Goal: Check status

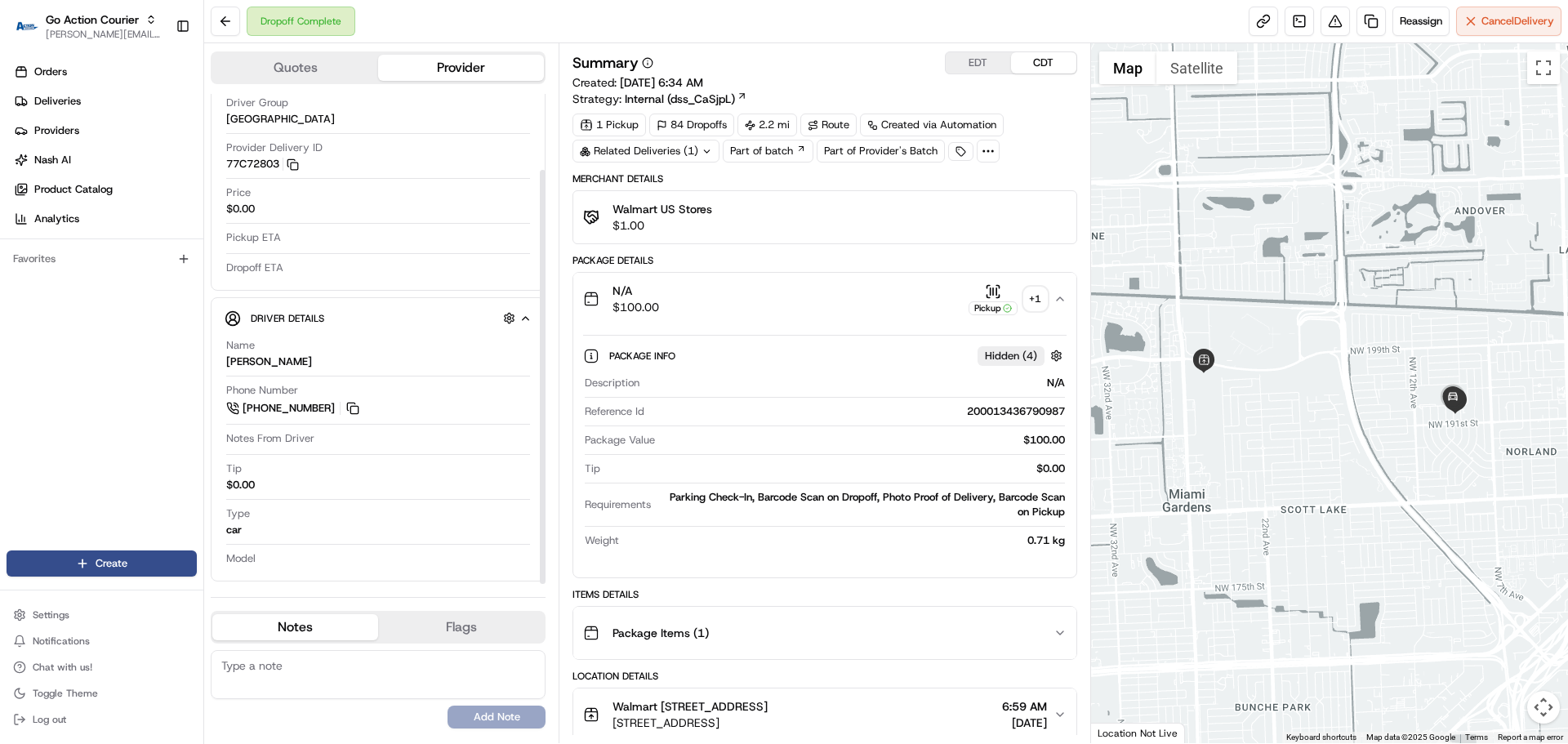
scroll to position [90, 0]
click at [213, 22] on button at bounding box center [225, 21] width 29 height 29
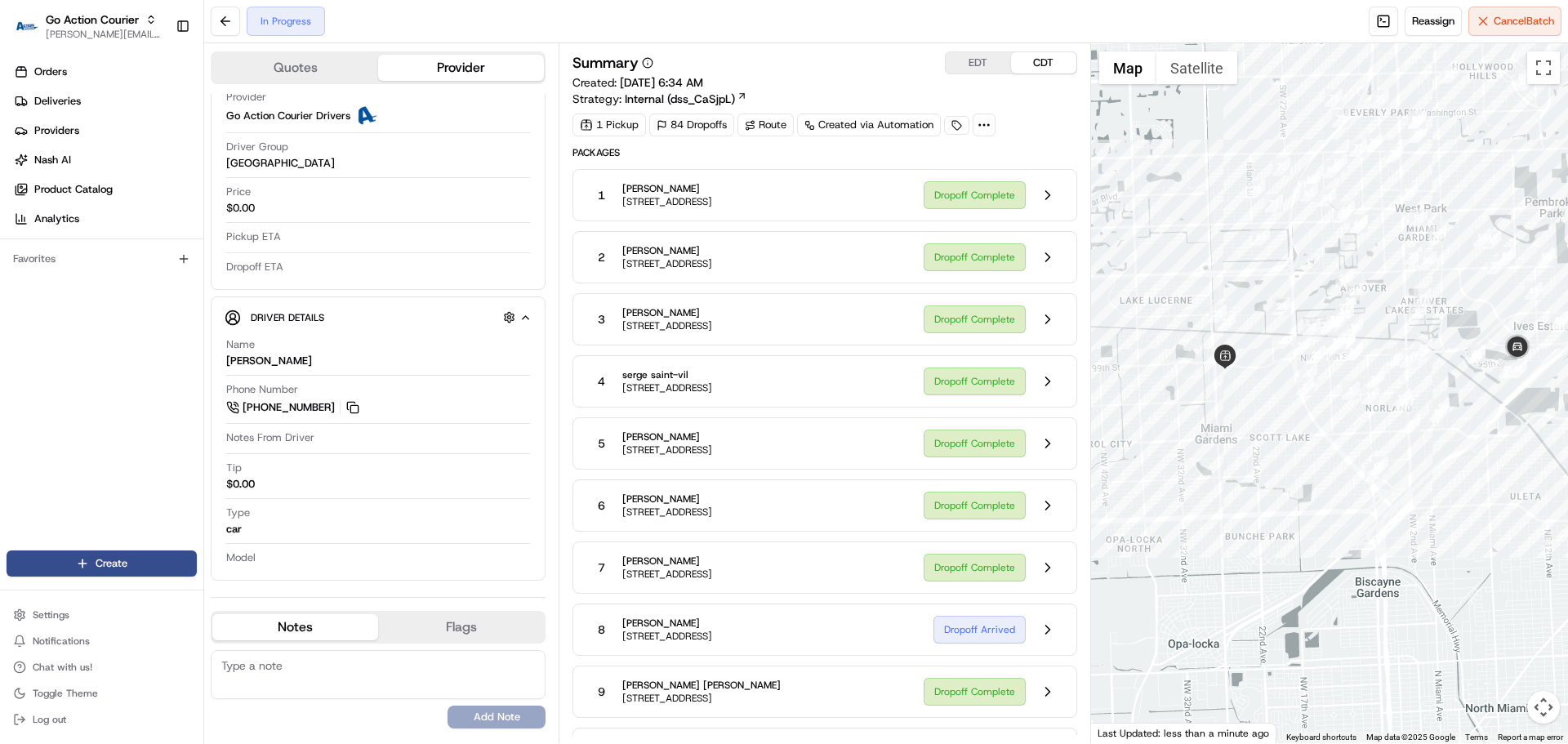
click at [903, 627] on div "8 [PERSON_NAME] [STREET_ADDRESS]" at bounding box center [752, 629] width 333 height 29
click at [1044, 639] on button at bounding box center [1047, 630] width 31 height 31
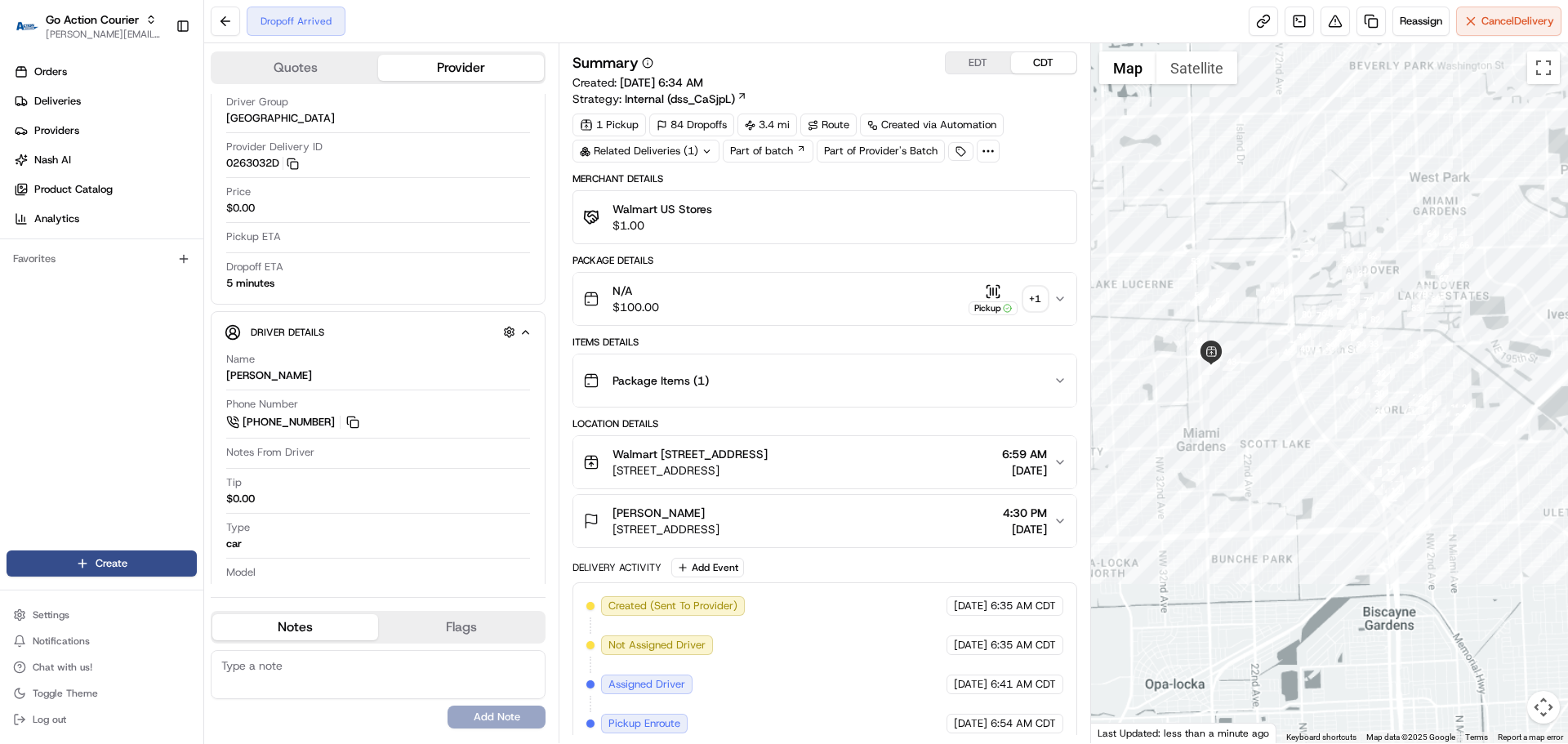
scroll to position [224, 0]
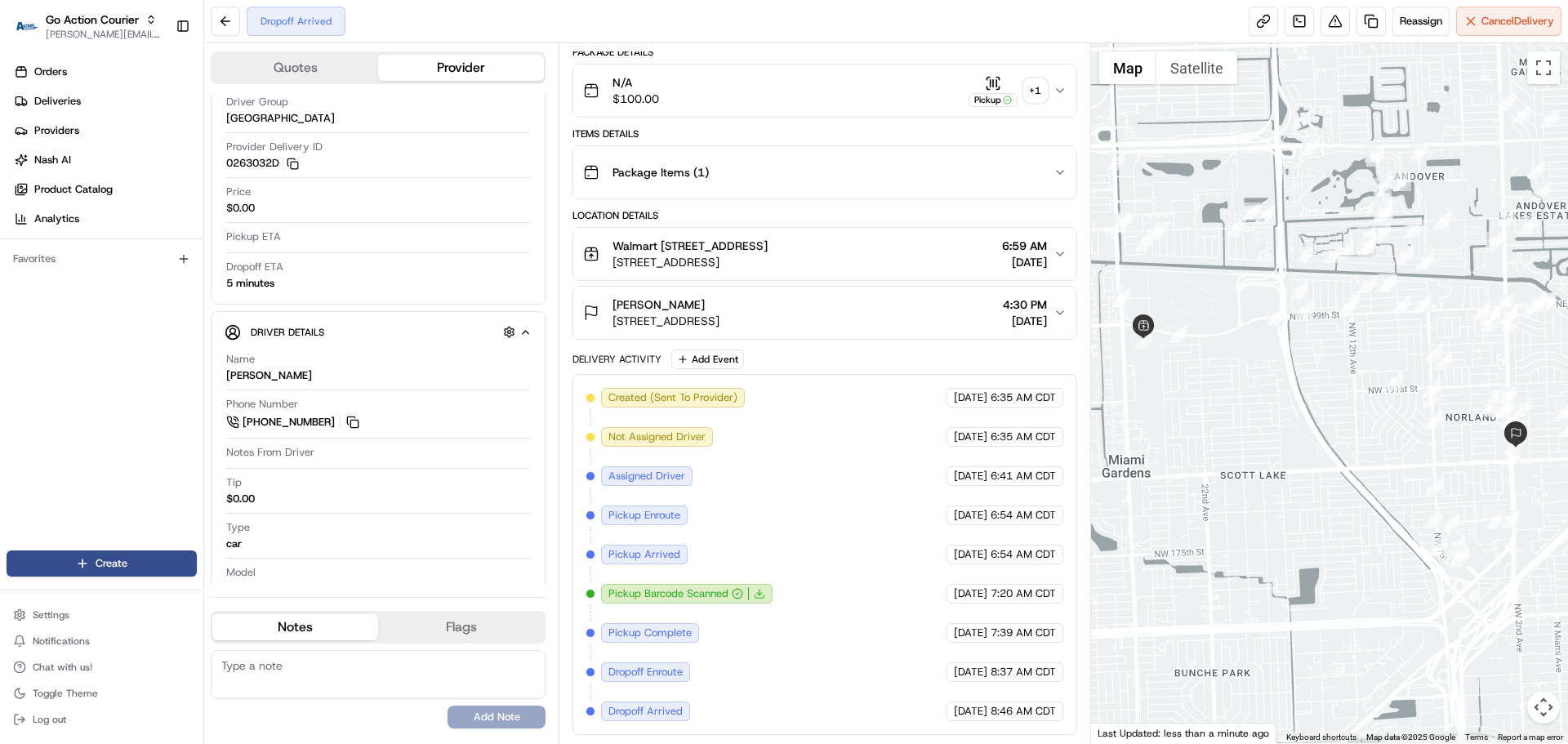
drag, startPoint x: 1156, startPoint y: 410, endPoint x: 1217, endPoint y: 520, distance: 125.8
click at [1217, 520] on div at bounding box center [1330, 393] width 478 height 700
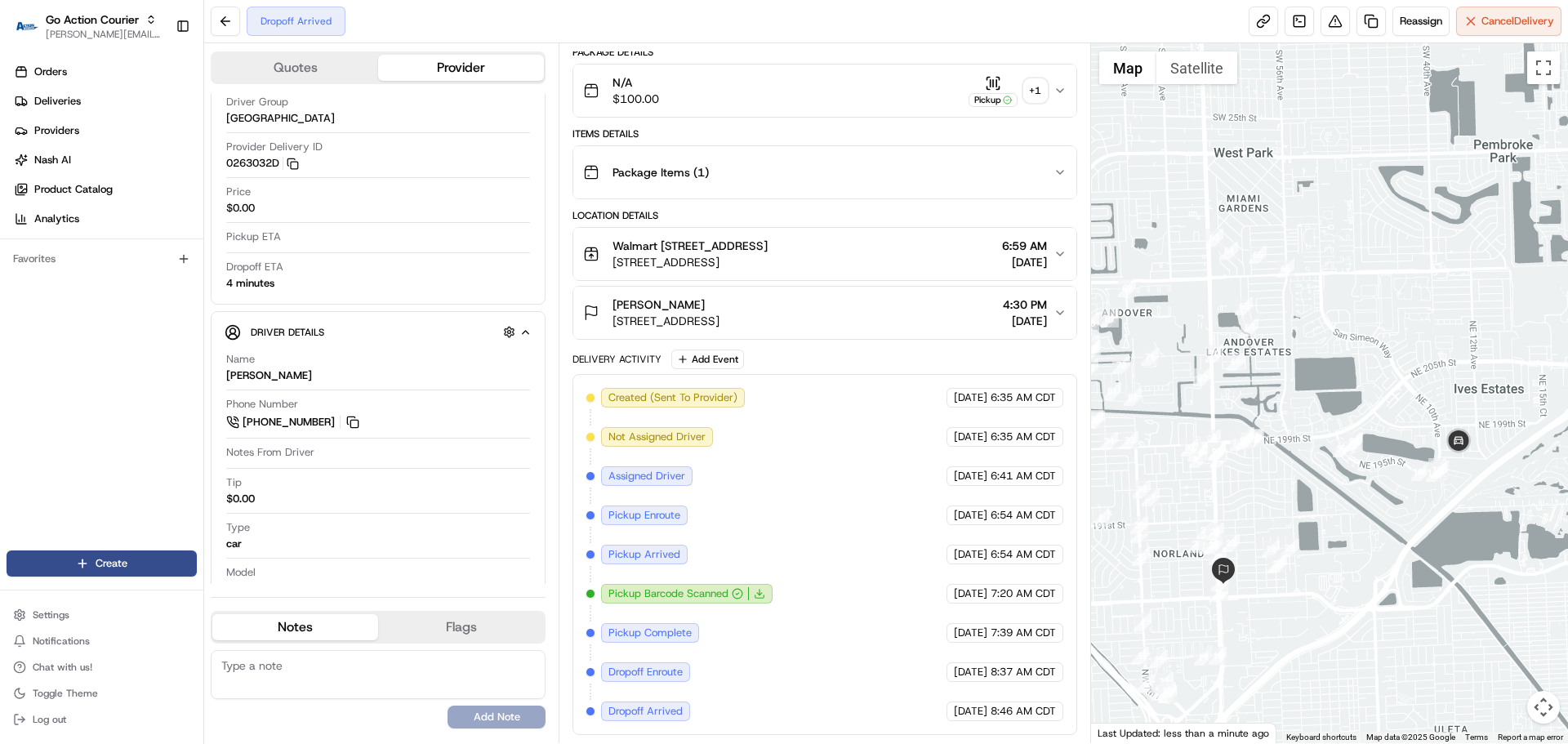
drag, startPoint x: 1232, startPoint y: 437, endPoint x: 1480, endPoint y: 518, distance: 260.9
click at [1480, 518] on div at bounding box center [1330, 393] width 478 height 700
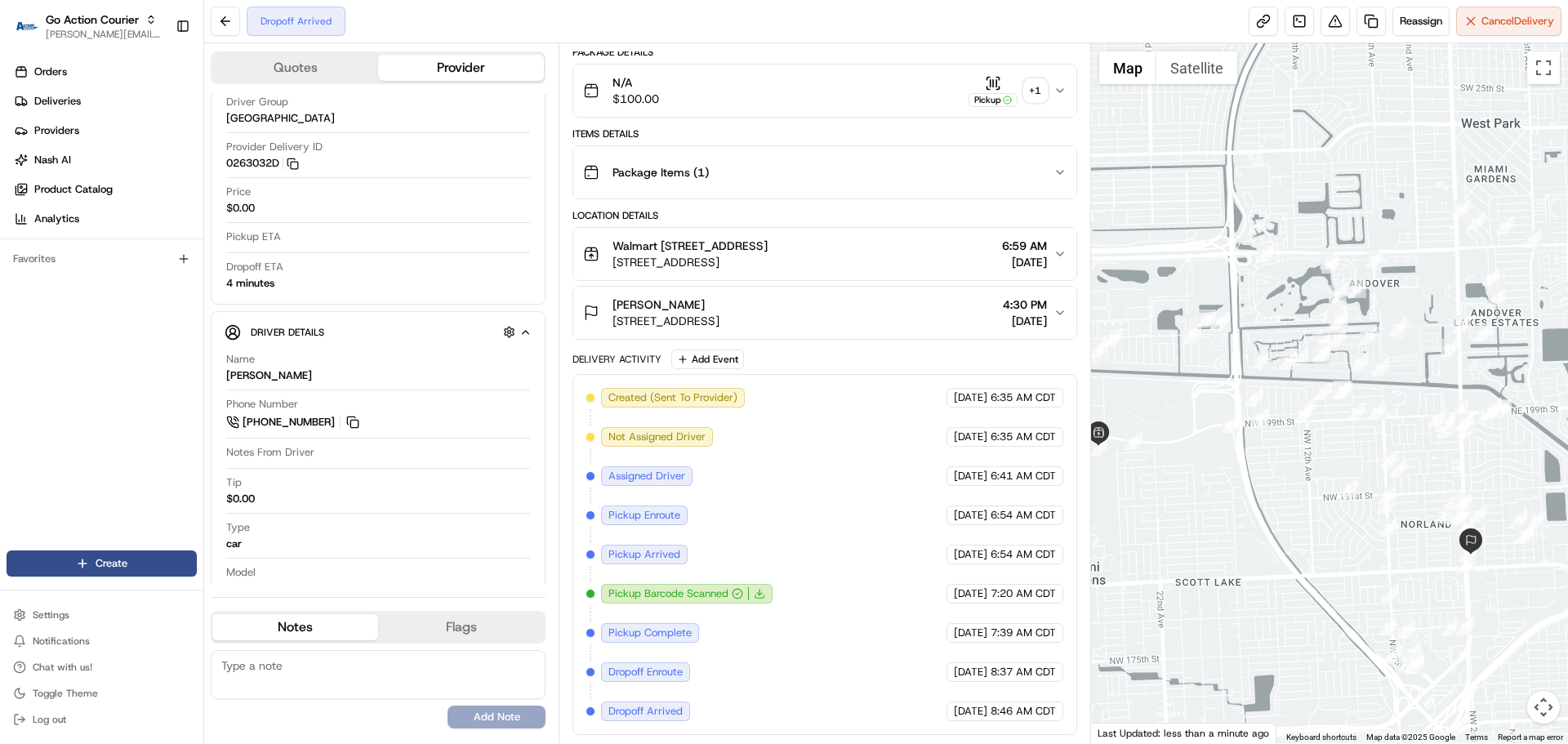
drag, startPoint x: 1207, startPoint y: 510, endPoint x: 1242, endPoint y: 441, distance: 77.4
click at [1249, 446] on div at bounding box center [1330, 393] width 478 height 700
